Goal: Information Seeking & Learning: Learn about a topic

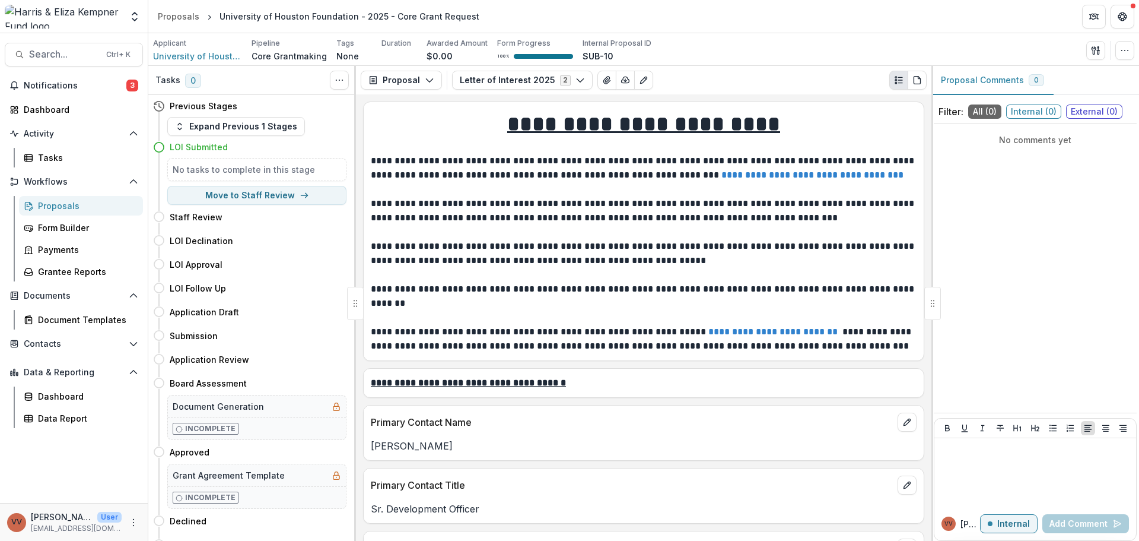
click at [55, 95] on div "Notifications 3 Dashboard Activity Tasks Workflows Proposals Form Builder Payme…" at bounding box center [74, 289] width 148 height 427
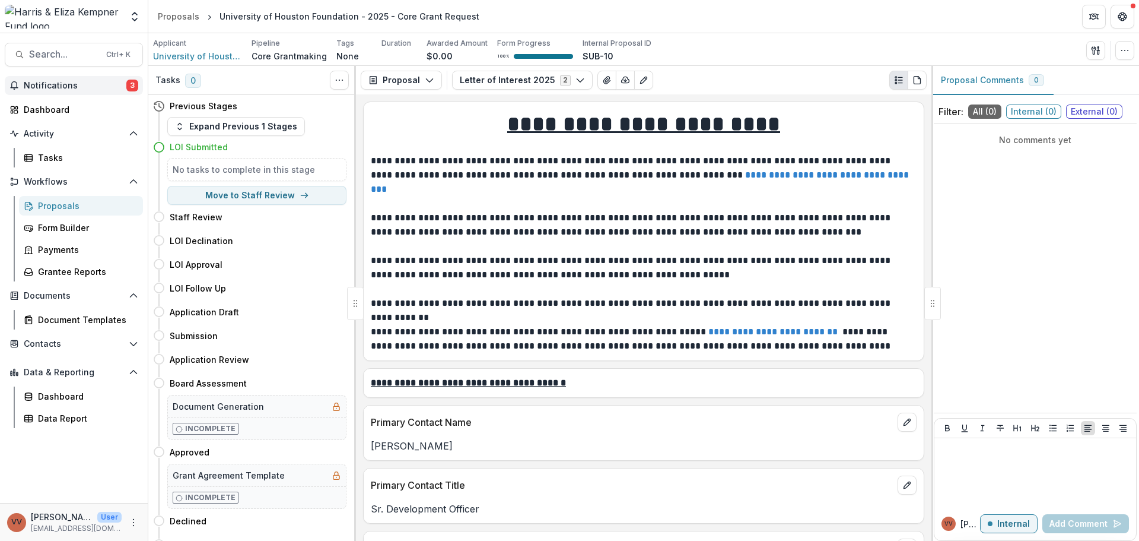
click at [59, 86] on span "Notifications" at bounding box center [75, 86] width 103 height 10
click at [180, 18] on div "Proposals" at bounding box center [179, 16] width 42 height 12
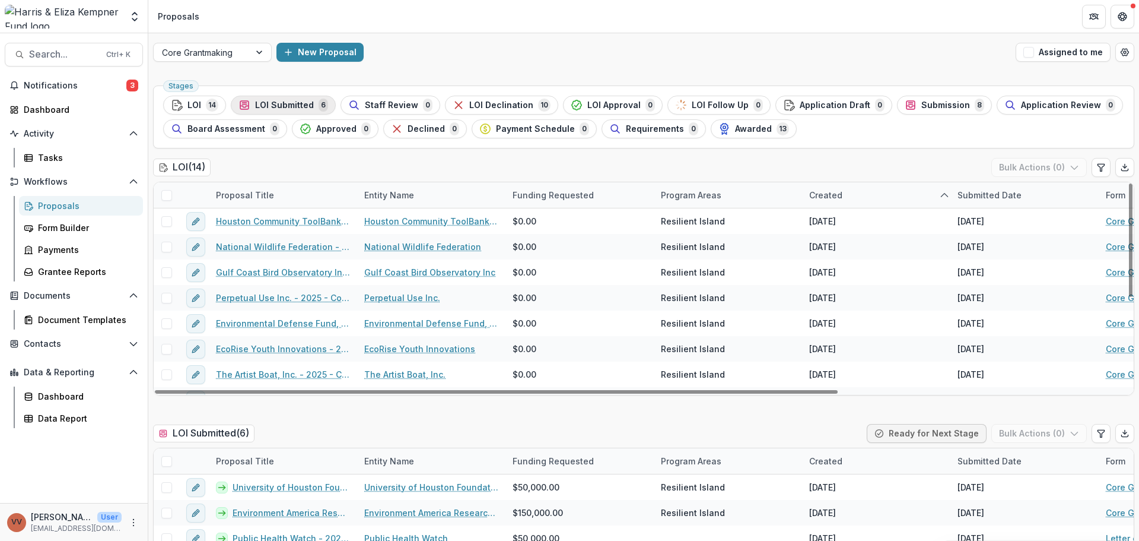
click at [244, 99] on icon "button" at bounding box center [245, 105] width 12 height 12
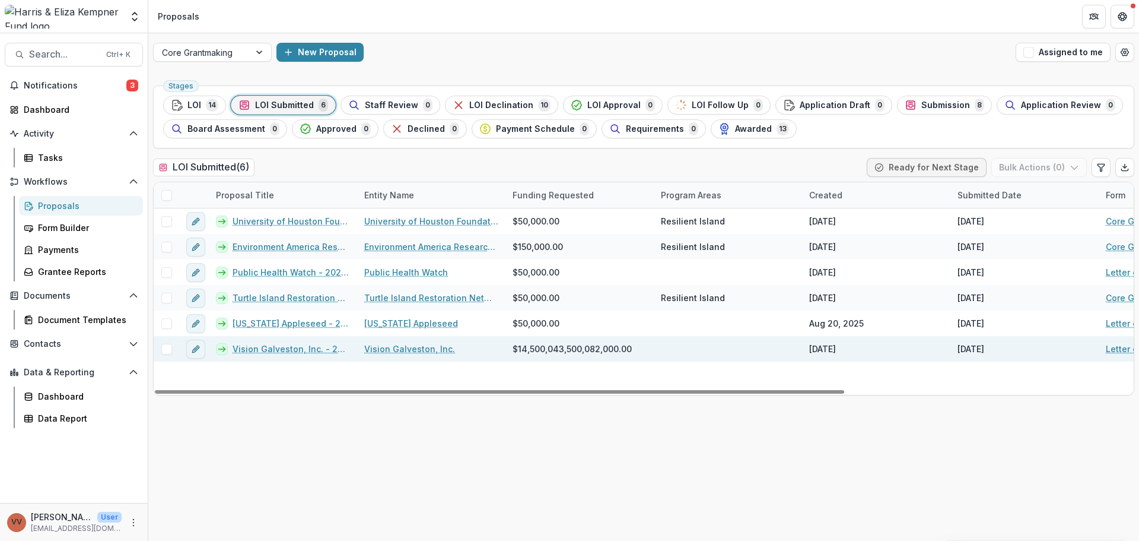
click at [560, 343] on span "$14,500,043,500,082,000.00" at bounding box center [572, 348] width 119 height 12
click at [560, 350] on span "$14,500,043,500,082,000.00" at bounding box center [572, 348] width 119 height 12
click at [560, 349] on span "$14,500,043,500,082,000.00" at bounding box center [572, 348] width 119 height 12
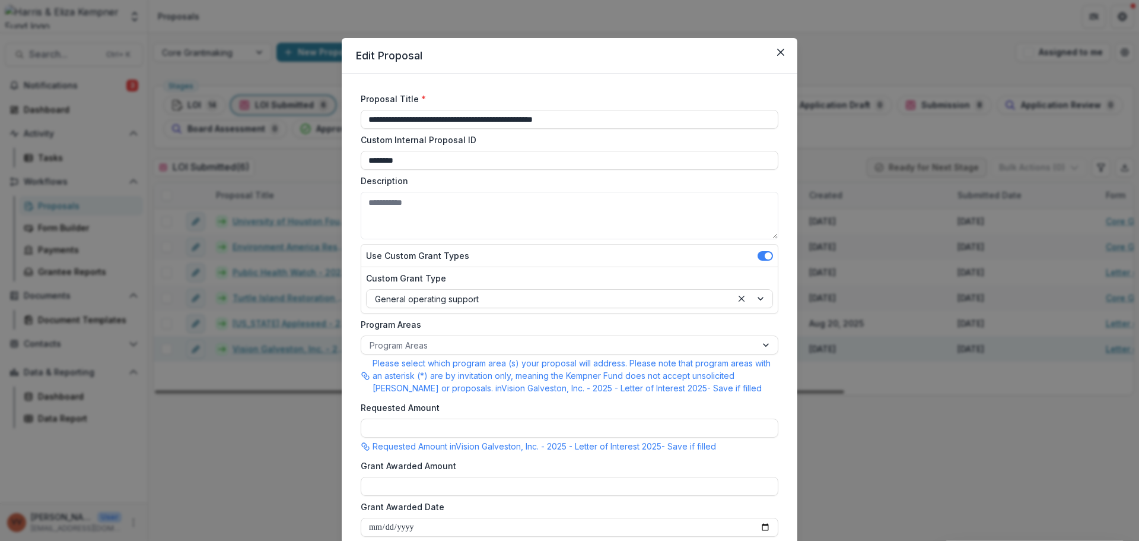
type input "**********"
click at [778, 51] on icon "Close" at bounding box center [780, 52] width 7 height 7
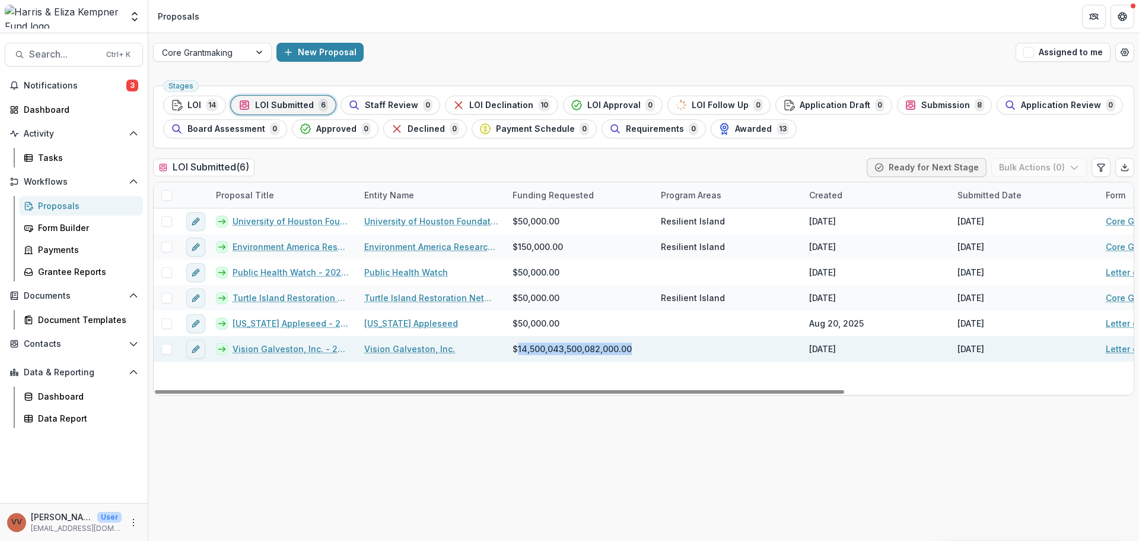
click at [300, 352] on link "Vision Galveston, Inc. - 2025 - Letter of Interest 2025" at bounding box center [291, 348] width 117 height 12
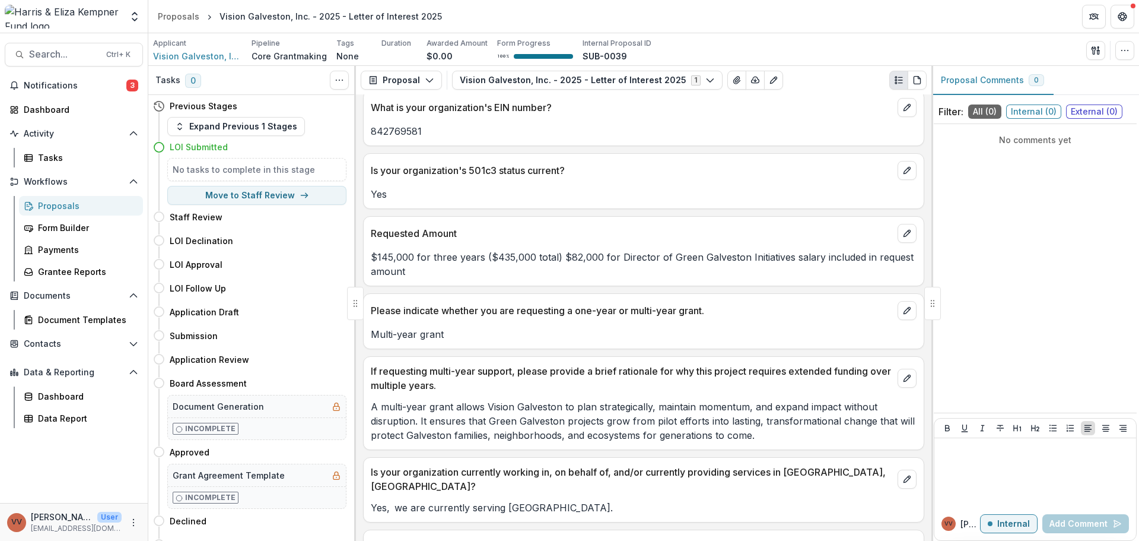
scroll to position [949, 0]
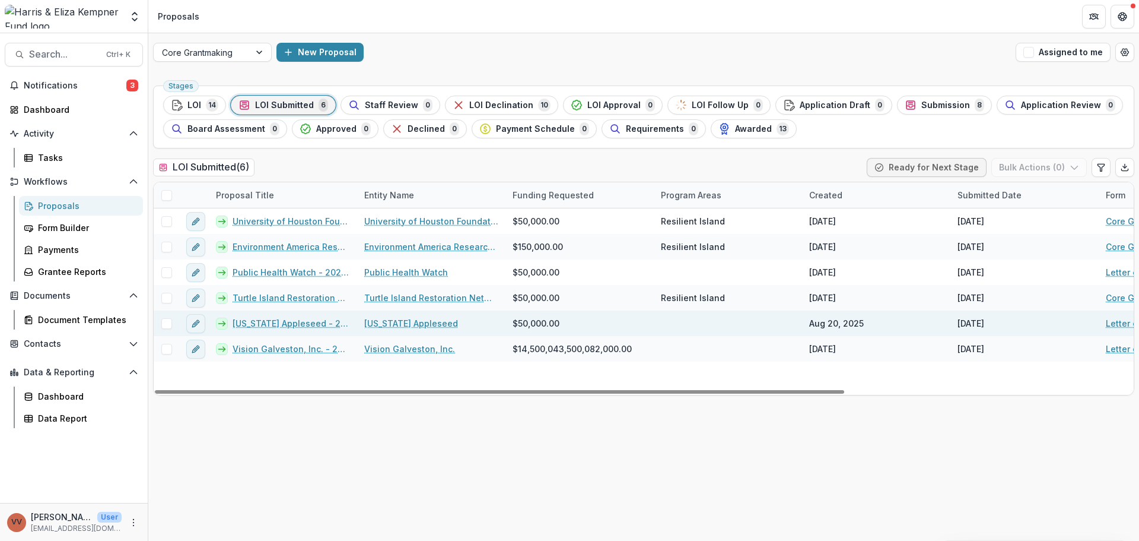
click at [386, 320] on link "[US_STATE] Appleseed" at bounding box center [411, 323] width 94 height 12
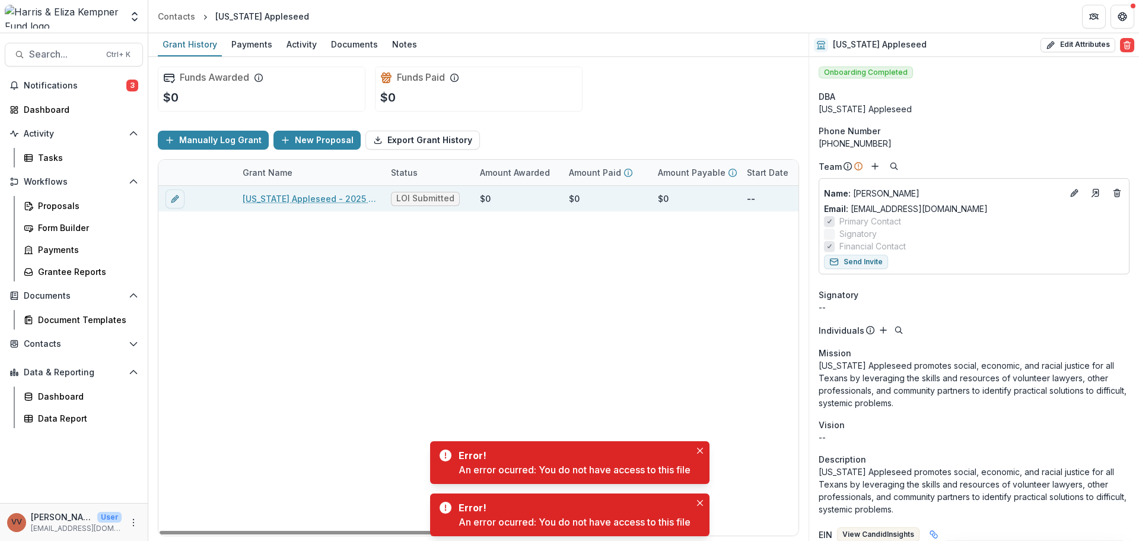
click at [265, 201] on link "[US_STATE] Appleseed - 2025 - Letter of Interest 2025" at bounding box center [310, 198] width 134 height 12
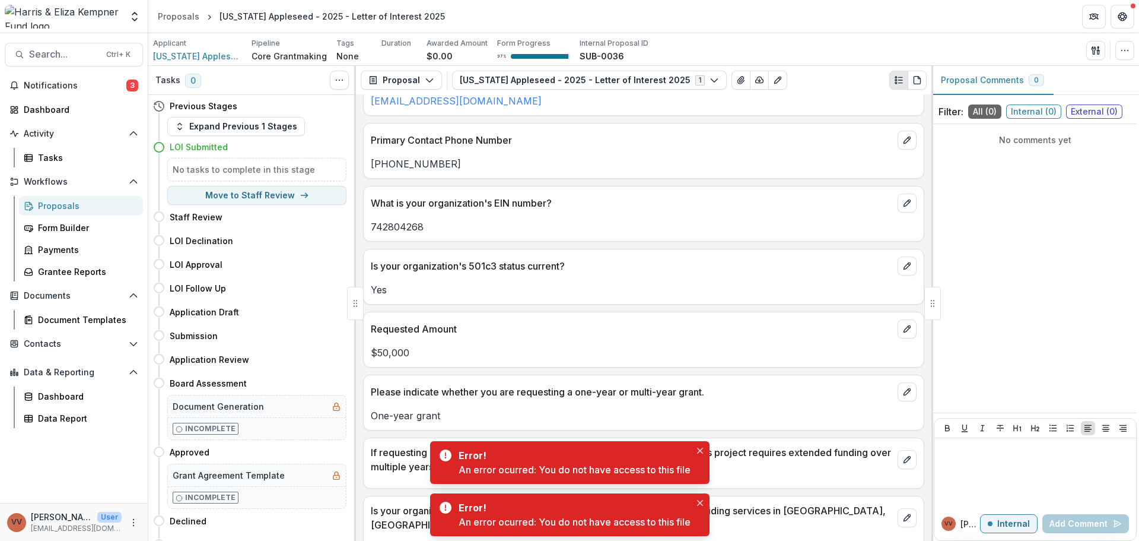
scroll to position [1009, 0]
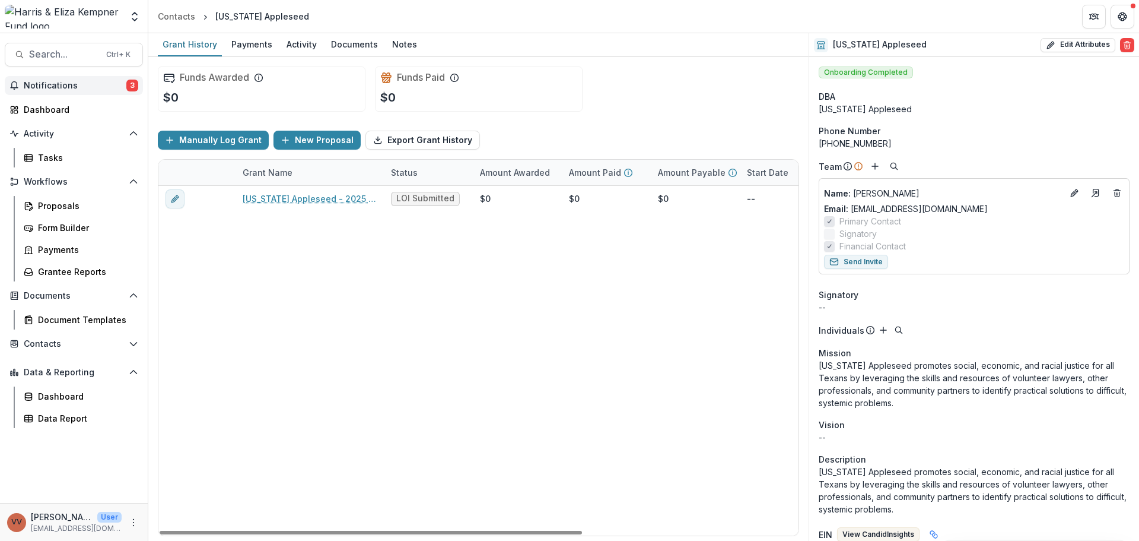
click at [21, 85] on button "Notifications 3" at bounding box center [74, 85] width 138 height 19
